Goal: Find specific page/section: Find specific page/section

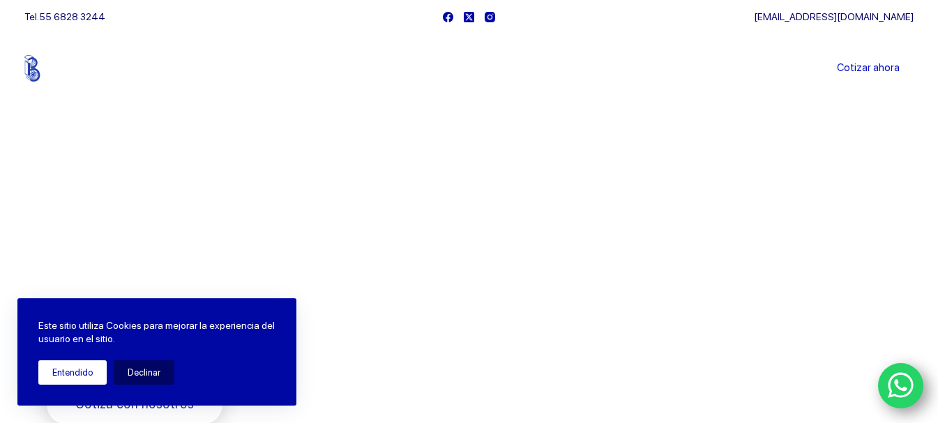
click at [75, 362] on button "Entendido" at bounding box center [72, 372] width 68 height 24
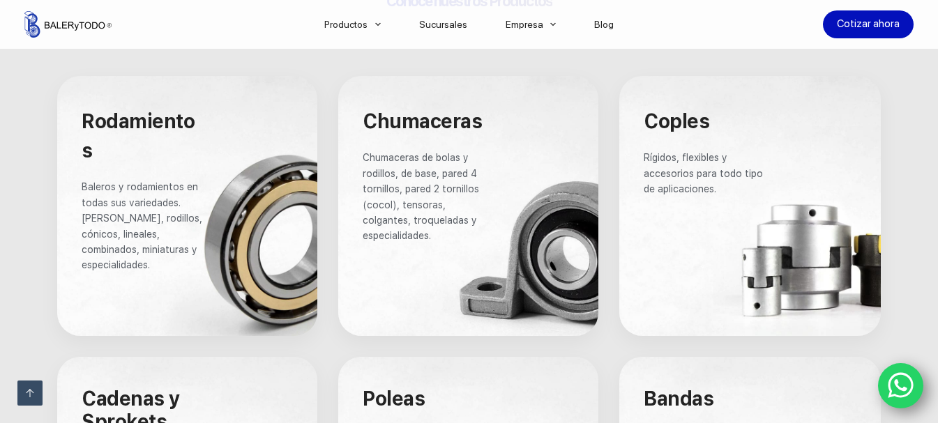
scroll to position [767, 0]
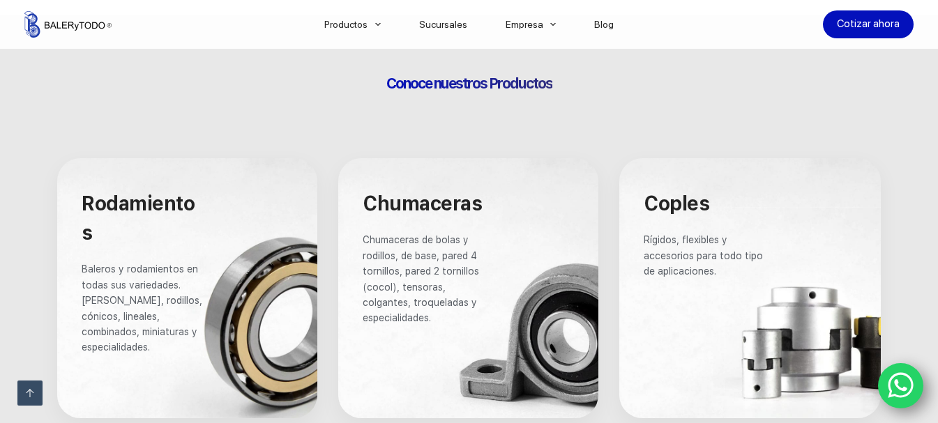
drag, startPoint x: 145, startPoint y: 206, endPoint x: 145, endPoint y: 248, distance: 42.5
click at [145, 206] on span "Rodamientos" at bounding box center [138, 218] width 113 height 53
click at [148, 261] on p "Baleros y rodamientos en todas sus variedades. [PERSON_NAME], rodillos, cónicos…" at bounding box center [143, 307] width 123 height 93
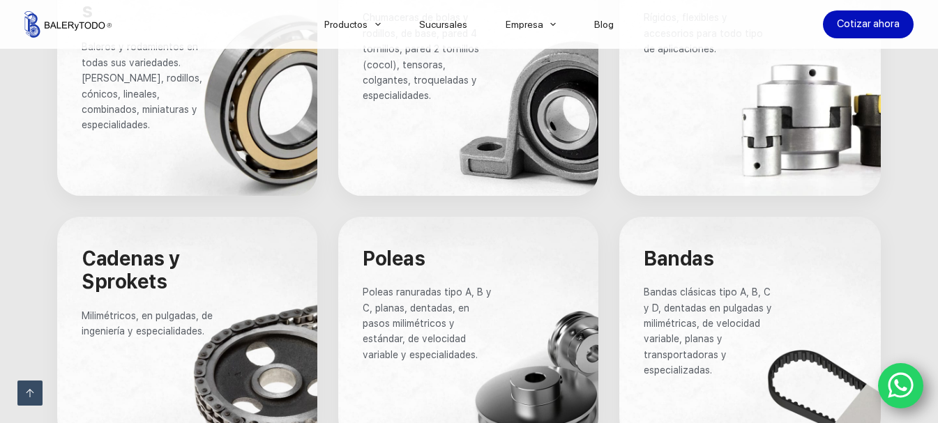
scroll to position [1115, 0]
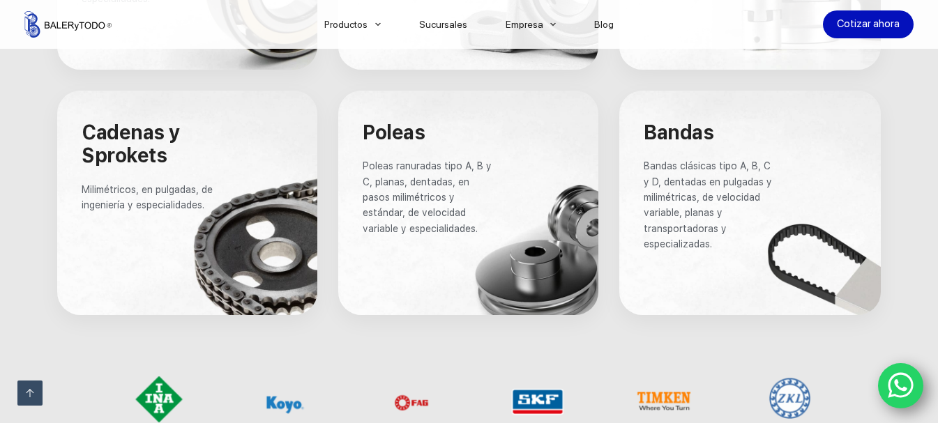
click at [903, 383] on icon "WhatsApp" at bounding box center [900, 385] width 26 height 29
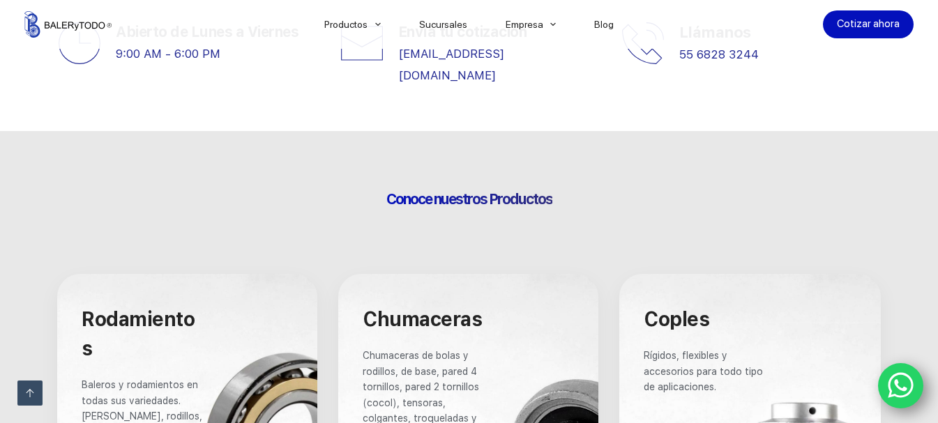
scroll to position [488, 0]
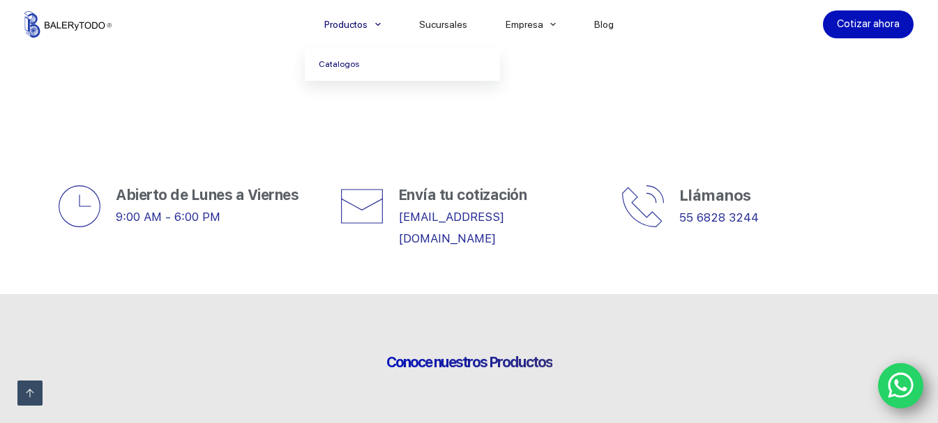
click at [360, 61] on link "Catalogos" at bounding box center [402, 65] width 195 height 32
